Goal: Navigation & Orientation: Find specific page/section

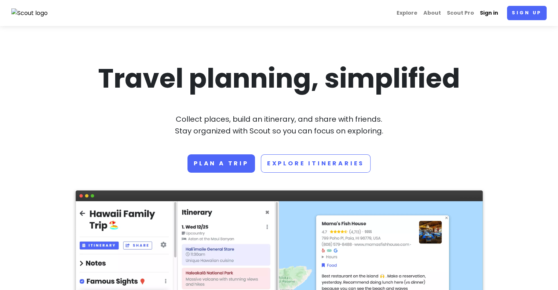
click at [487, 10] on link "Sign in" at bounding box center [489, 13] width 24 height 14
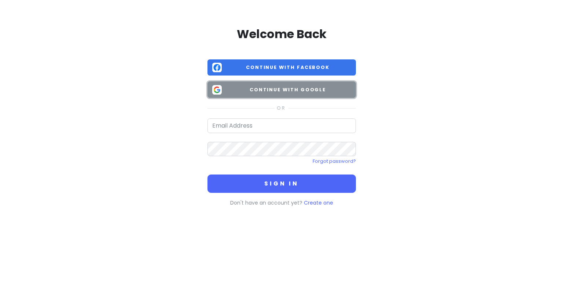
click at [320, 92] on span "Continue with Google" at bounding box center [288, 89] width 127 height 7
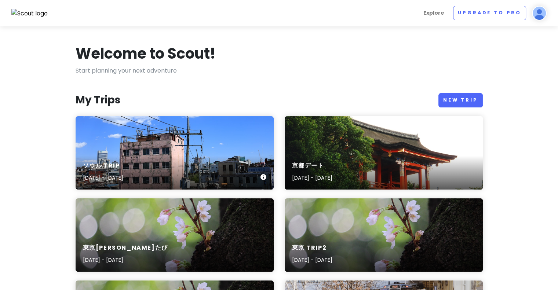
click at [138, 185] on div "ソウル Trip [DATE] - [DATE]" at bounding box center [175, 172] width 198 height 35
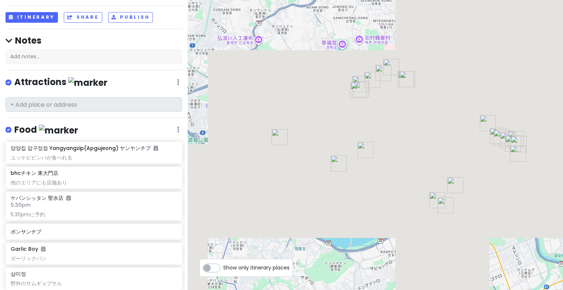
scroll to position [73, 0]
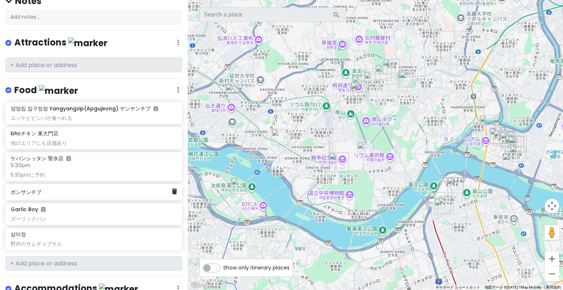
click at [63, 189] on h6 "ボンサンチブ" at bounding box center [91, 192] width 161 height 7
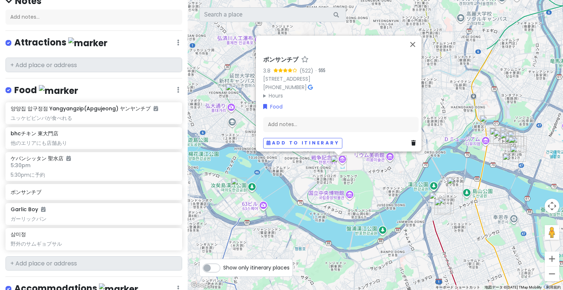
click at [263, 92] on summary "Hours" at bounding box center [340, 96] width 155 height 8
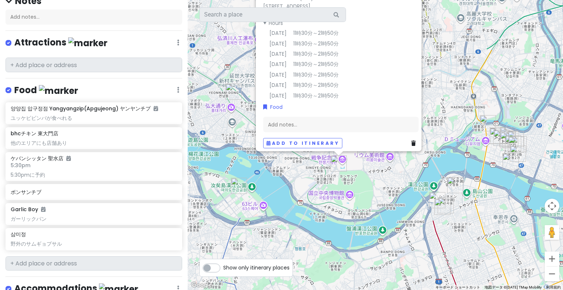
click at [366, 56] on details "Hours [DATE] 11時30分～21時50分 [DATE] 11時30分～21時50分 [DATE] 11時30分～21時50分 [DATE] 11時…" at bounding box center [340, 59] width 155 height 81
click at [461, 217] on div "ボンサンチブ 3.8 (522) · [STREET_ADDRESS][GEOGRAPHIC_DATA] 24 [PHONE_NUMBER] · Hours …" at bounding box center [376, 145] width 376 height 290
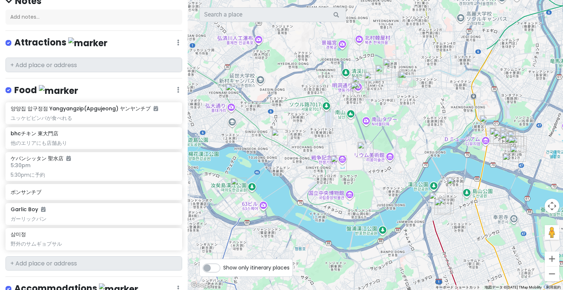
click at [435, 195] on img "NICE WEATHER MARKET カロスキル店" at bounding box center [437, 200] width 16 height 16
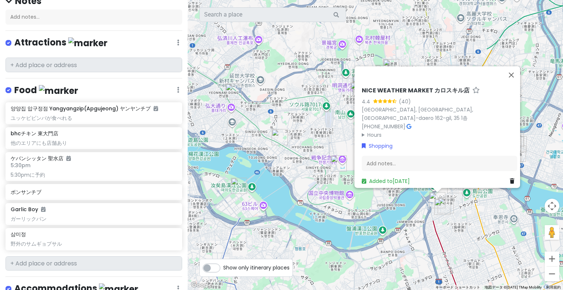
click at [440, 206] on img "Artbox Garosugil" at bounding box center [443, 207] width 16 height 16
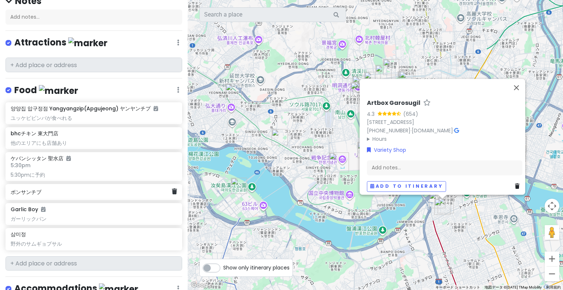
click at [74, 191] on h6 "ボンサンチブ" at bounding box center [91, 192] width 161 height 7
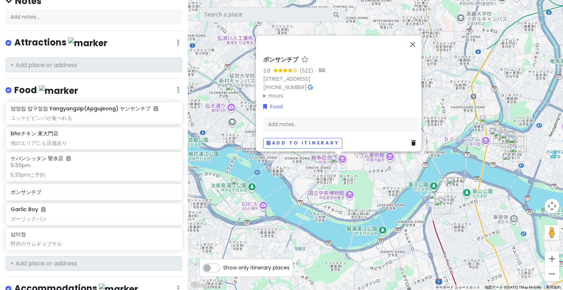
click at [308, 85] on icon at bounding box center [310, 87] width 5 height 5
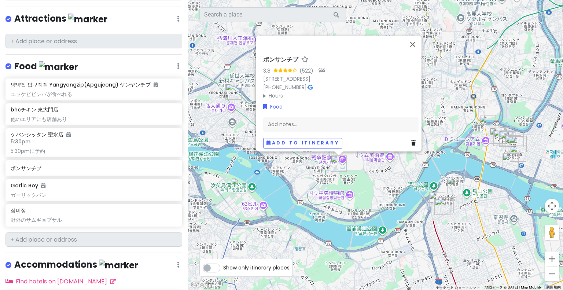
scroll to position [110, 0]
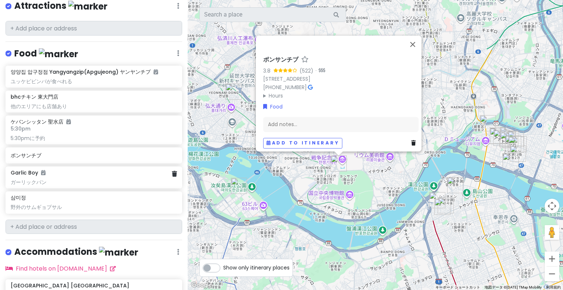
click at [67, 176] on div "Garlic Boy ガーリックパン" at bounding box center [94, 177] width 166 height 16
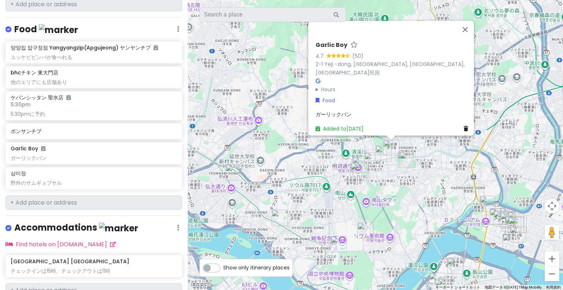
scroll to position [147, 0]
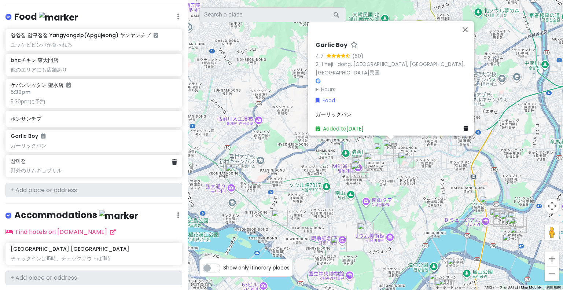
click at [91, 164] on div "삼미정 野外のサムギョプサル" at bounding box center [94, 166] width 166 height 16
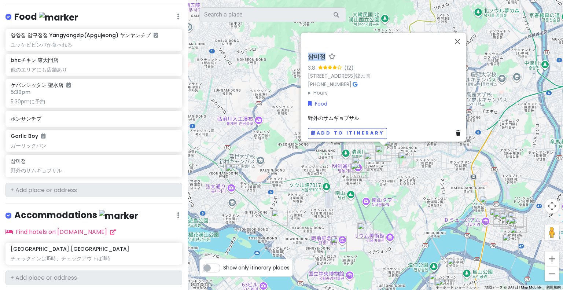
drag, startPoint x: 305, startPoint y: 54, endPoint x: 321, endPoint y: 55, distance: 16.2
click at [321, 55] on h6 "삼미정" at bounding box center [317, 57] width 18 height 8
click at [323, 52] on input "삼미정" at bounding box center [385, 55] width 155 height 11
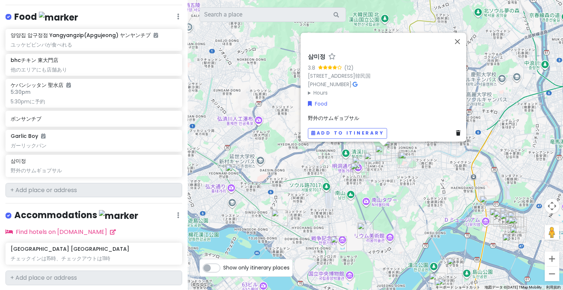
click at [446, 73] on div "[STREET_ADDRESS]韓民国" at bounding box center [385, 76] width 155 height 8
click at [459, 39] on button "閉じる" at bounding box center [458, 42] width 18 height 18
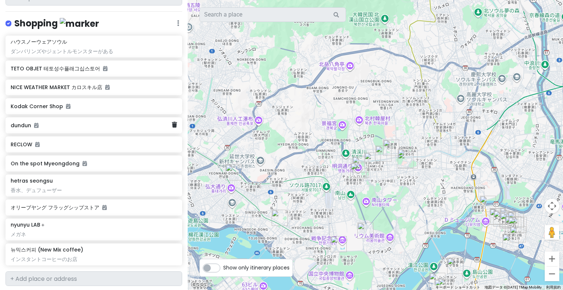
scroll to position [403, 0]
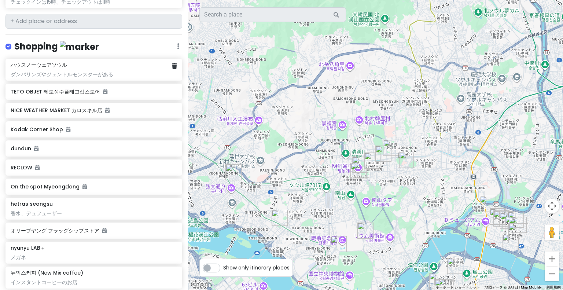
click at [129, 62] on div "ハウスノーウェアソウル" at bounding box center [94, 65] width 166 height 7
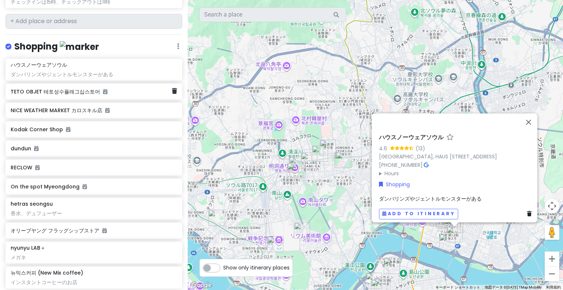
click at [123, 88] on h6 "TETO OBJET 테토성수플래그십스토어" at bounding box center [91, 91] width 161 height 7
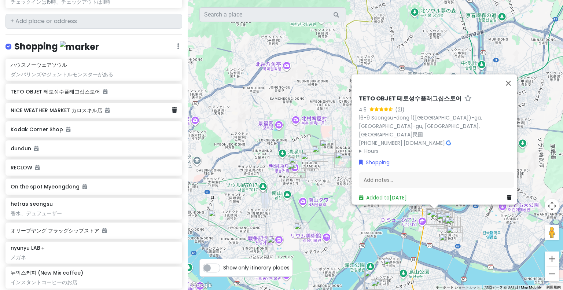
click at [125, 111] on div "NICE WEATHER MARKET カロスキル店" at bounding box center [91, 111] width 161 height 10
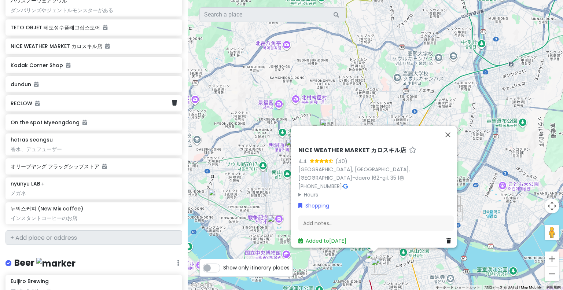
scroll to position [513, 0]
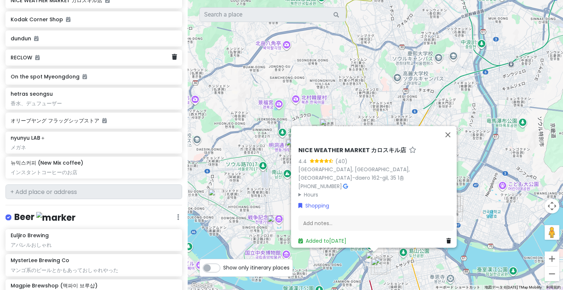
click at [63, 60] on div "RECLOW" at bounding box center [94, 58] width 177 height 16
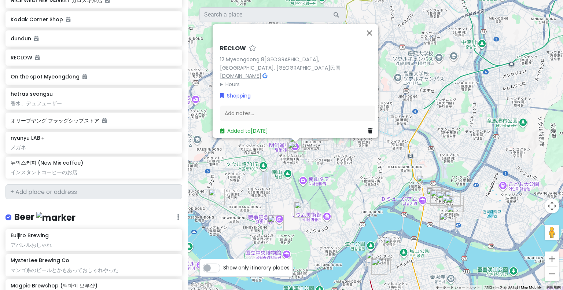
click at [242, 72] on link "[DOMAIN_NAME]" at bounding box center [240, 75] width 41 height 7
click at [248, 72] on link "[DOMAIN_NAME]" at bounding box center [240, 75] width 41 height 7
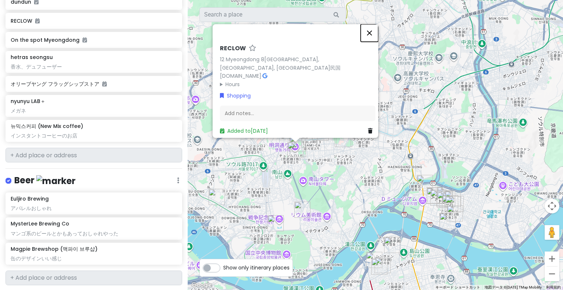
click at [374, 35] on button "閉じる" at bounding box center [370, 33] width 18 height 18
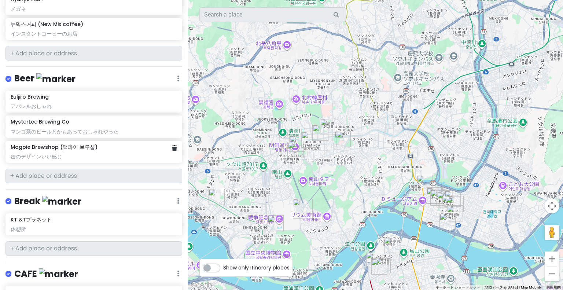
scroll to position [697, 0]
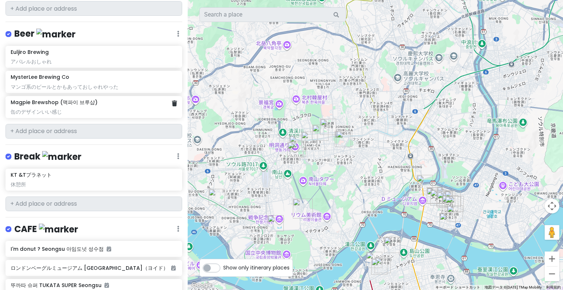
click at [105, 110] on div "缶のデザインいい感じ" at bounding box center [94, 112] width 166 height 7
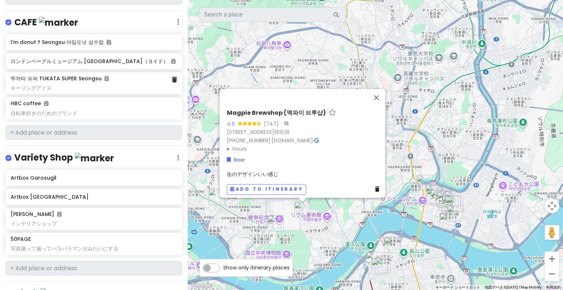
scroll to position [917, 0]
